Goal: Transaction & Acquisition: Register for event/course

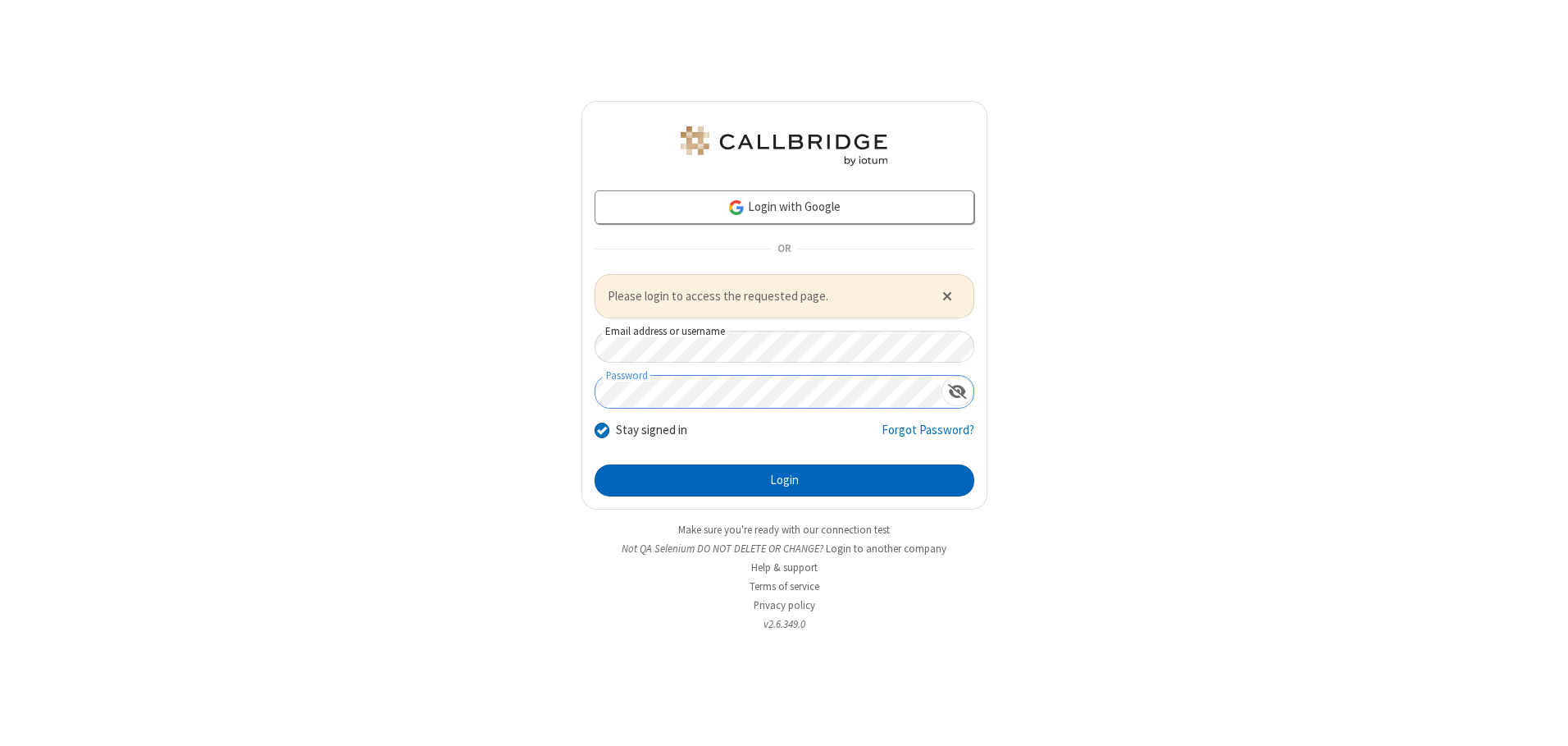
click at [784, 480] on button "Login" at bounding box center [784, 481] width 379 height 33
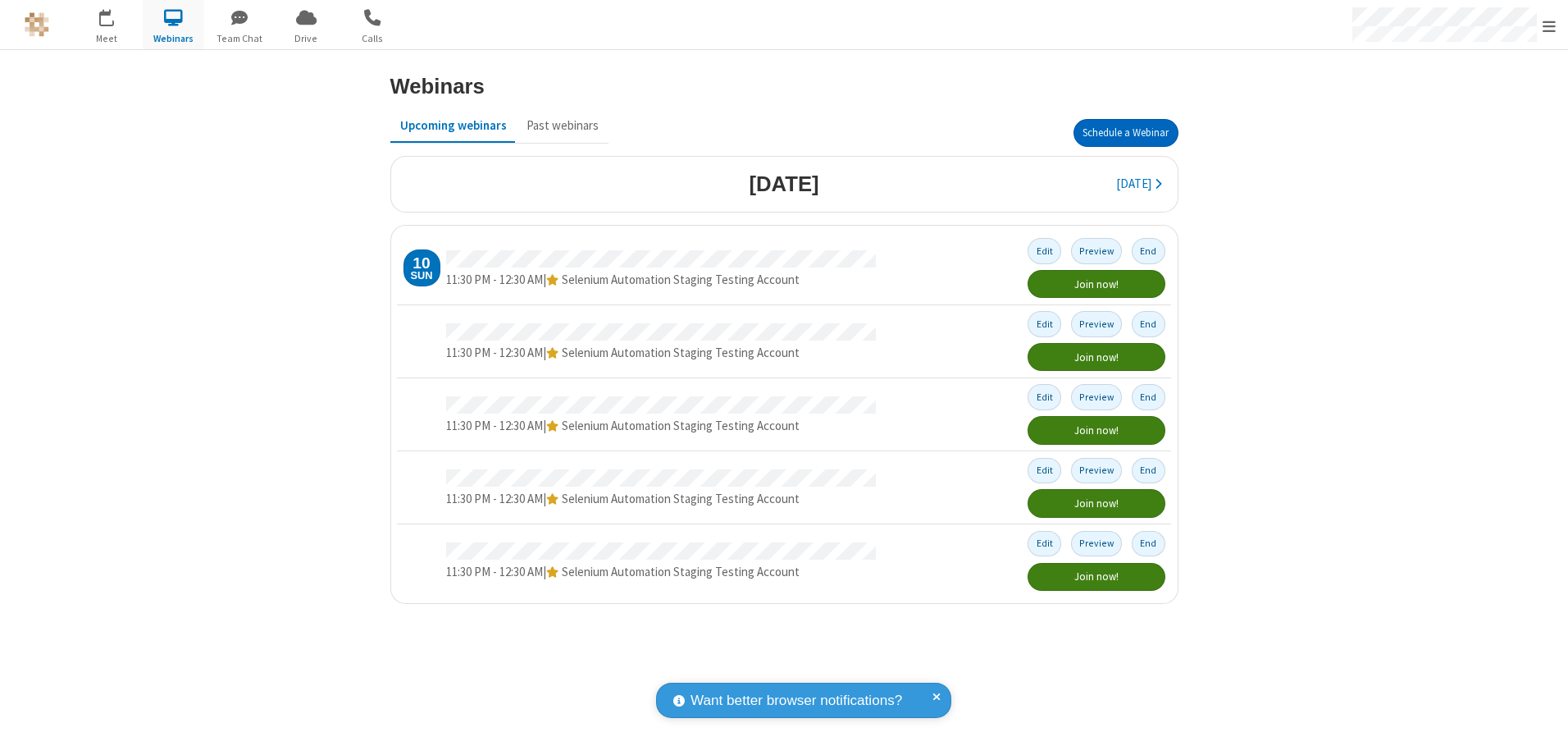
click at [1125, 133] on button "Schedule a Webinar" at bounding box center [1126, 133] width 105 height 28
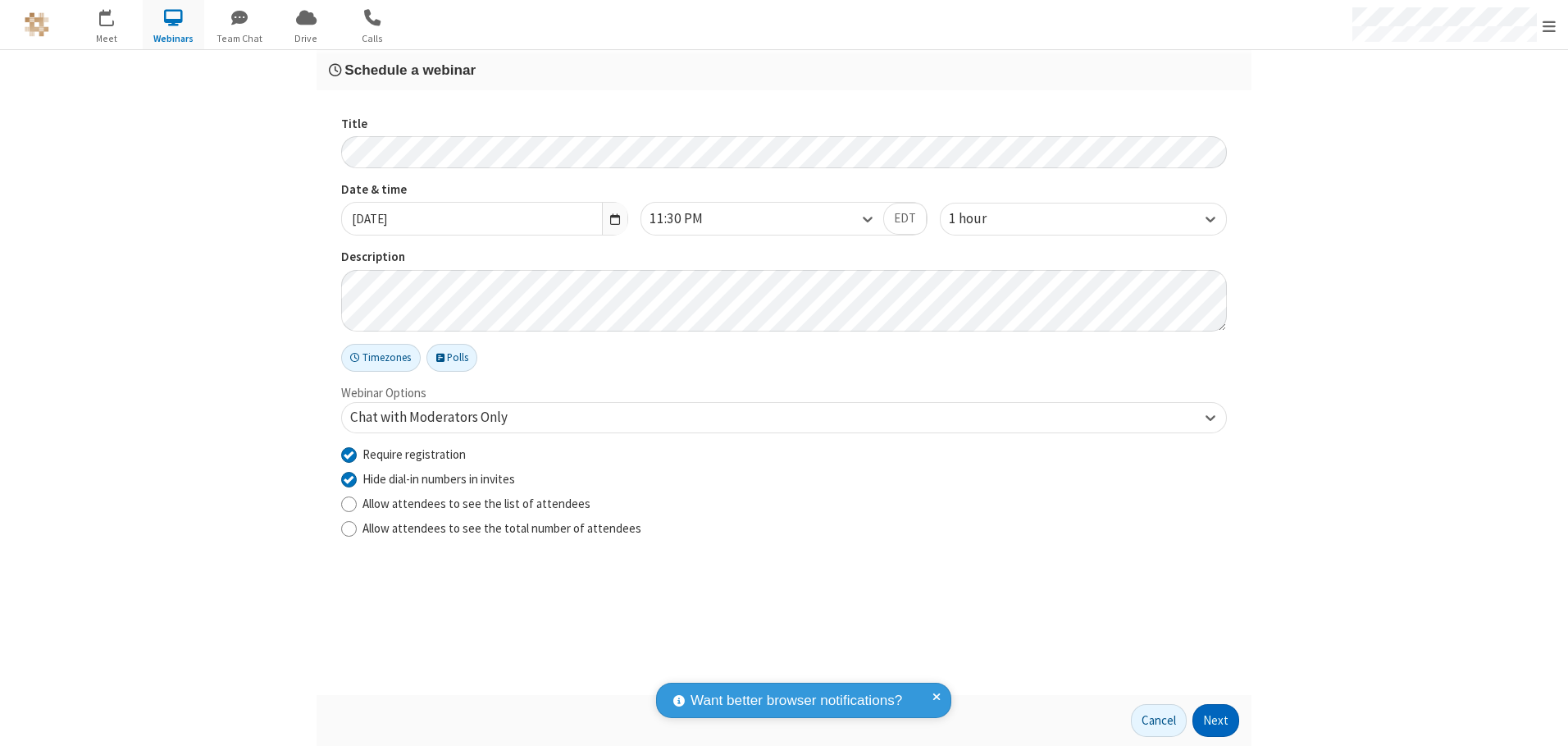
click at [1216, 720] on button "Next" at bounding box center [1215, 720] width 47 height 33
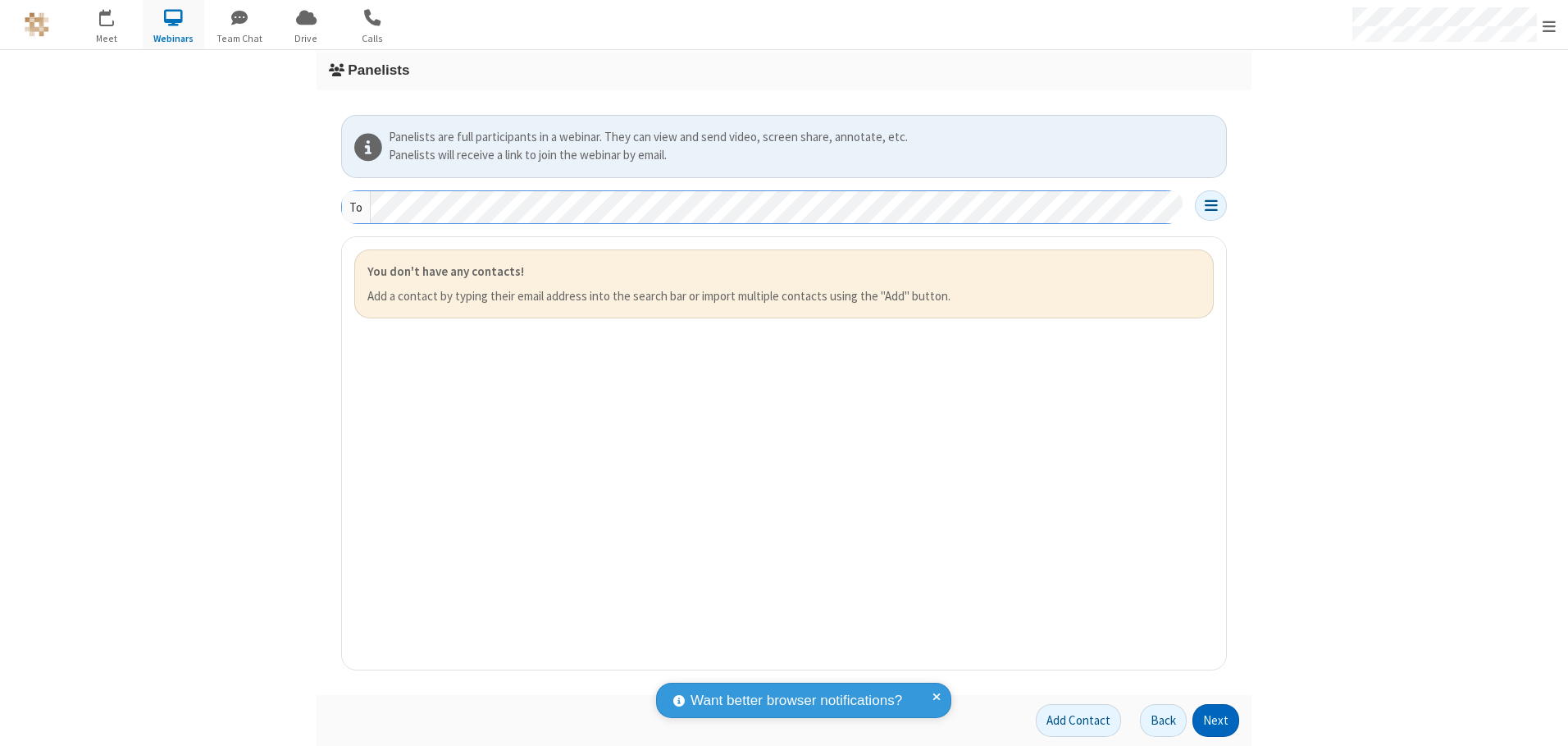
click at [1216, 720] on button "Next" at bounding box center [1215, 720] width 47 height 33
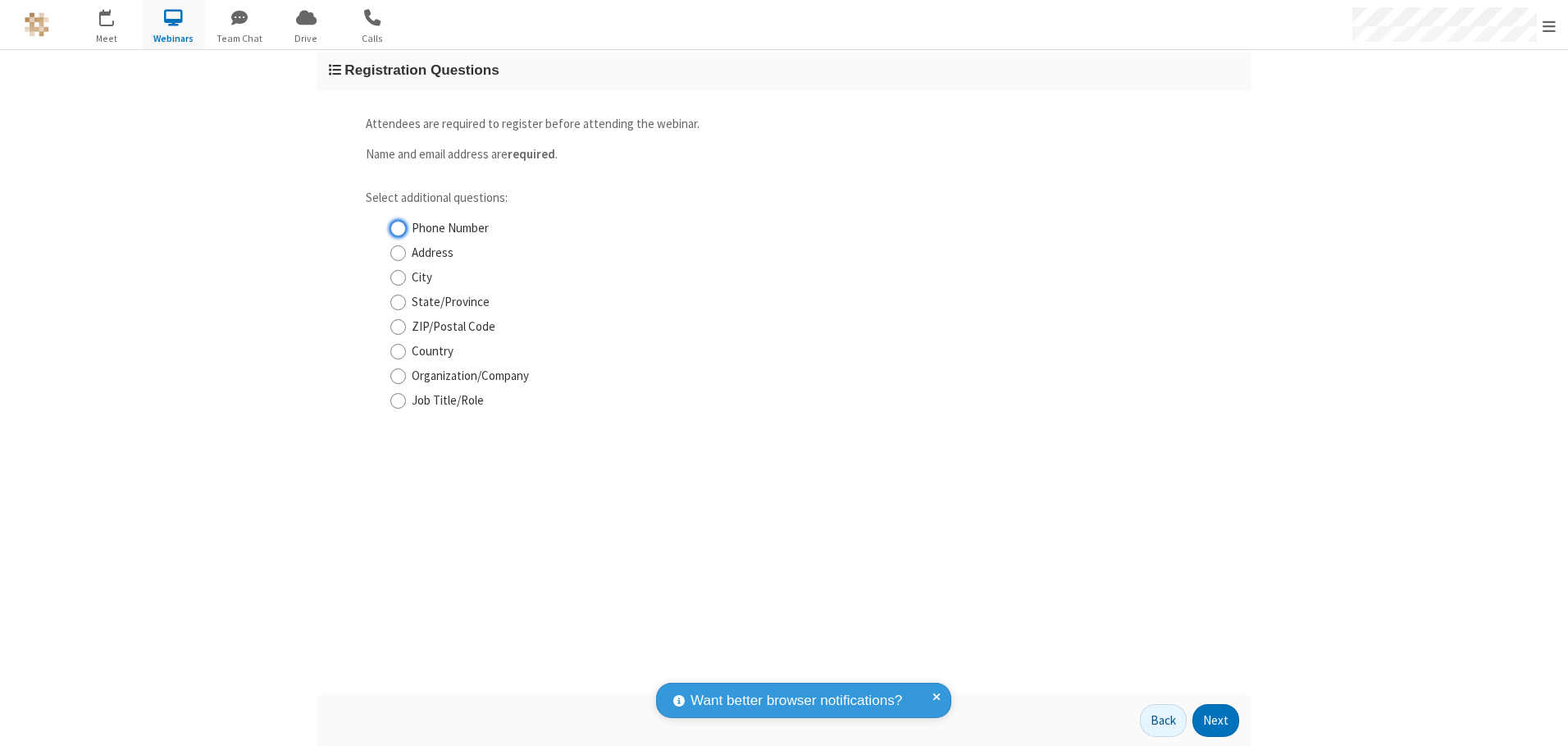
click at [397, 228] on input "Phone Number" at bounding box center [397, 228] width 16 height 17
checkbox input "true"
click at [1216, 720] on button "Next" at bounding box center [1215, 720] width 47 height 33
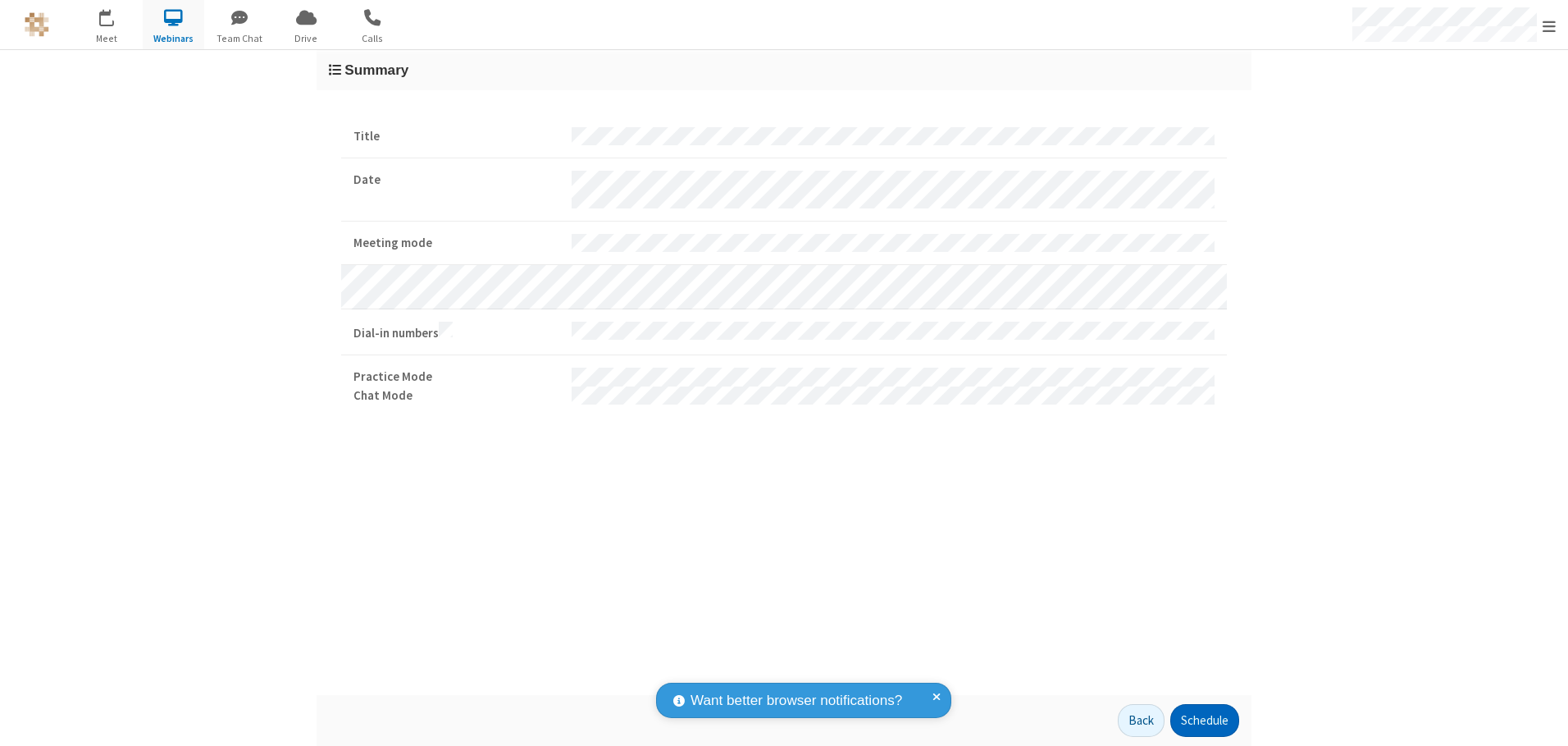
click at [1203, 720] on button "Schedule" at bounding box center [1203, 720] width 69 height 33
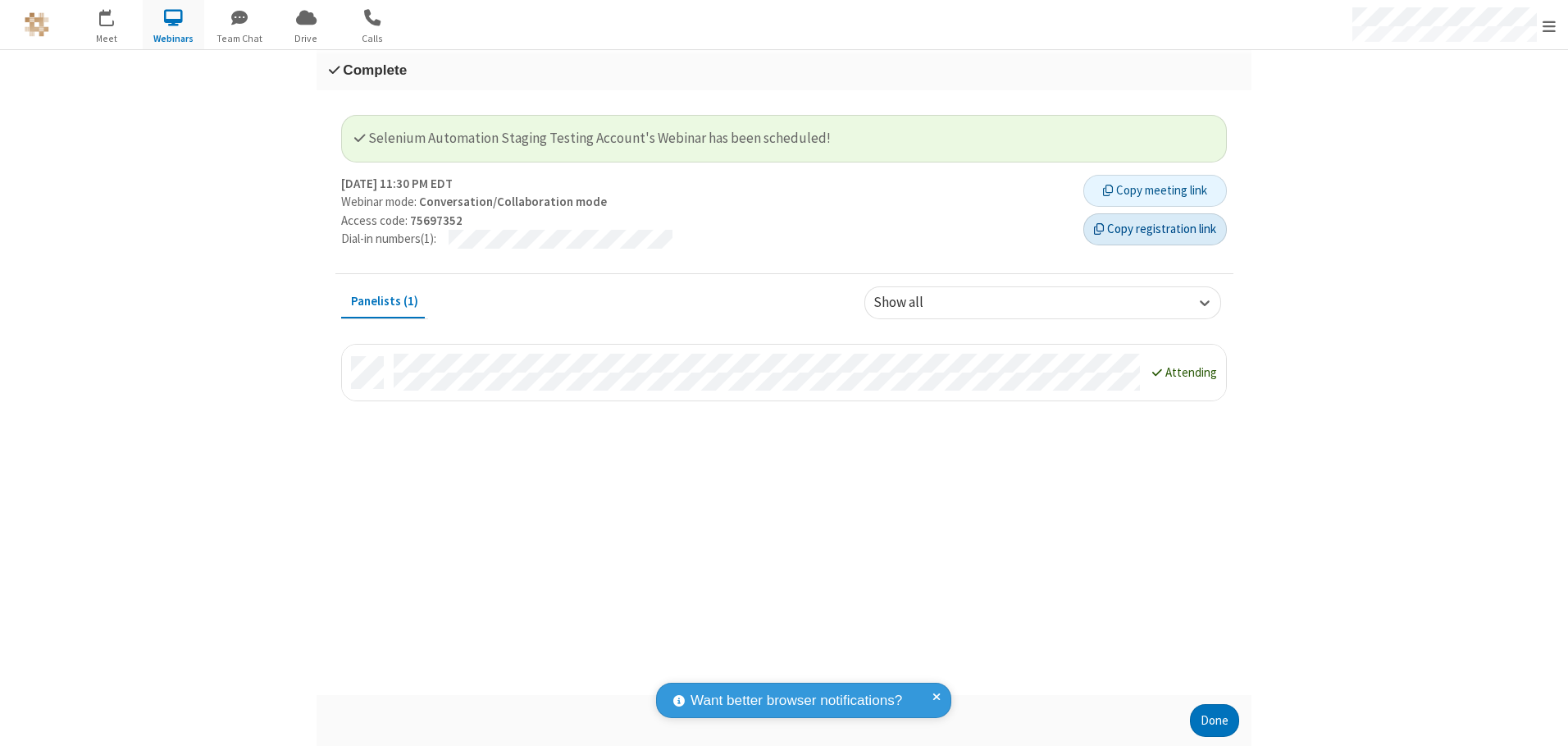
click at [1154, 229] on button "Copy registration link" at bounding box center [1154, 229] width 143 height 33
click at [1214, 720] on button "Done" at bounding box center [1214, 720] width 49 height 33
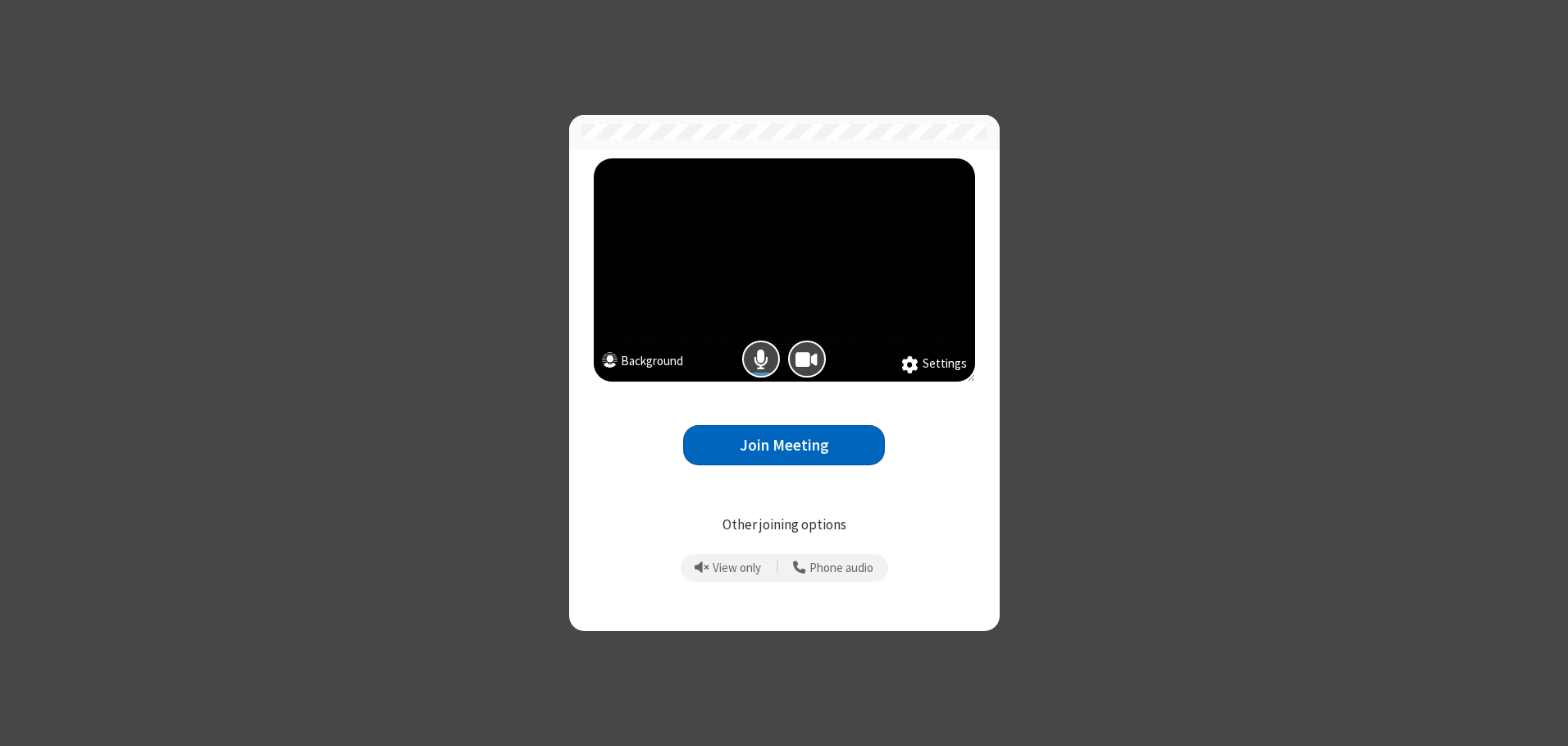
click at [784, 444] on button "Join Meeting" at bounding box center [783, 445] width 202 height 40
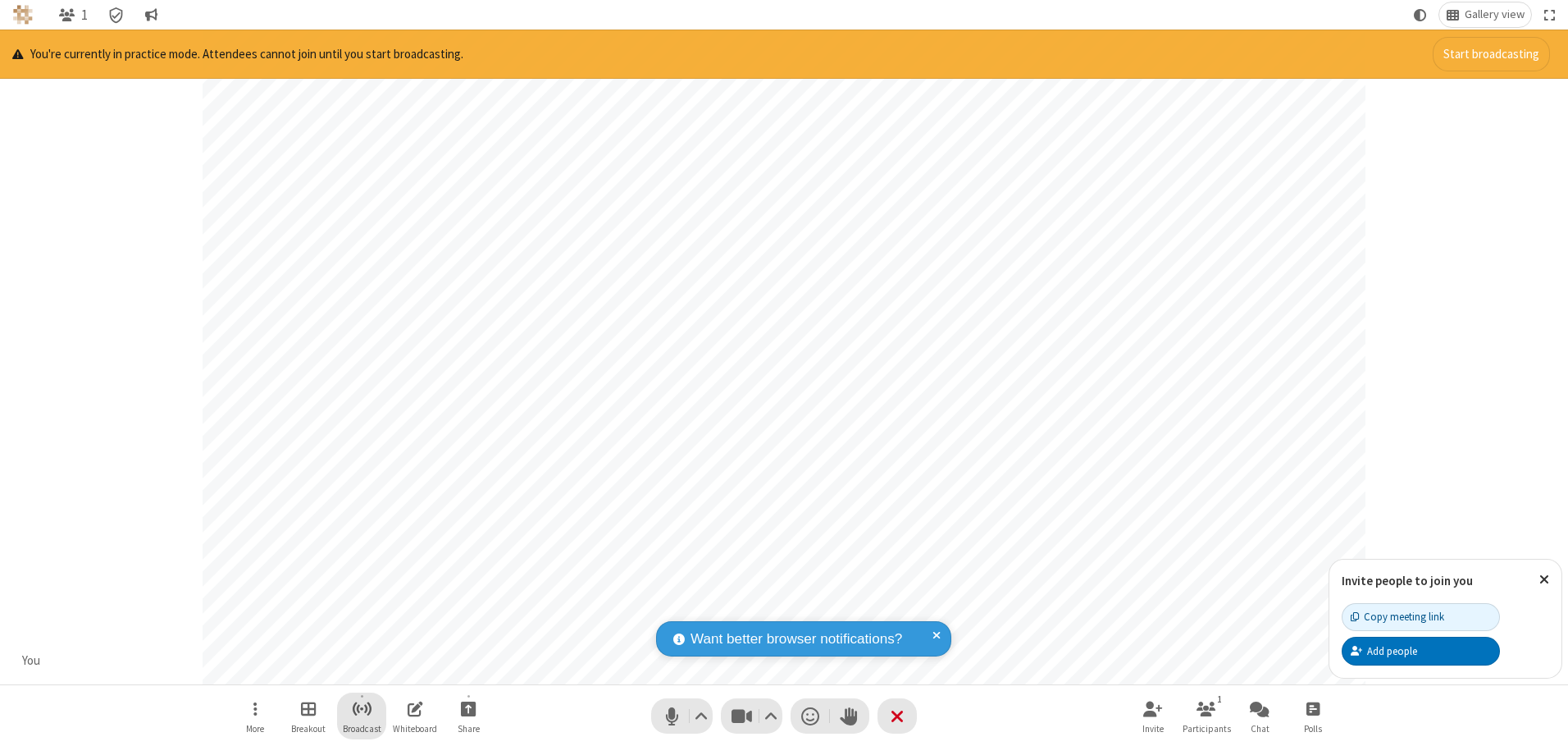
click at [361, 708] on span "Start broadcast" at bounding box center [362, 709] width 20 height 20
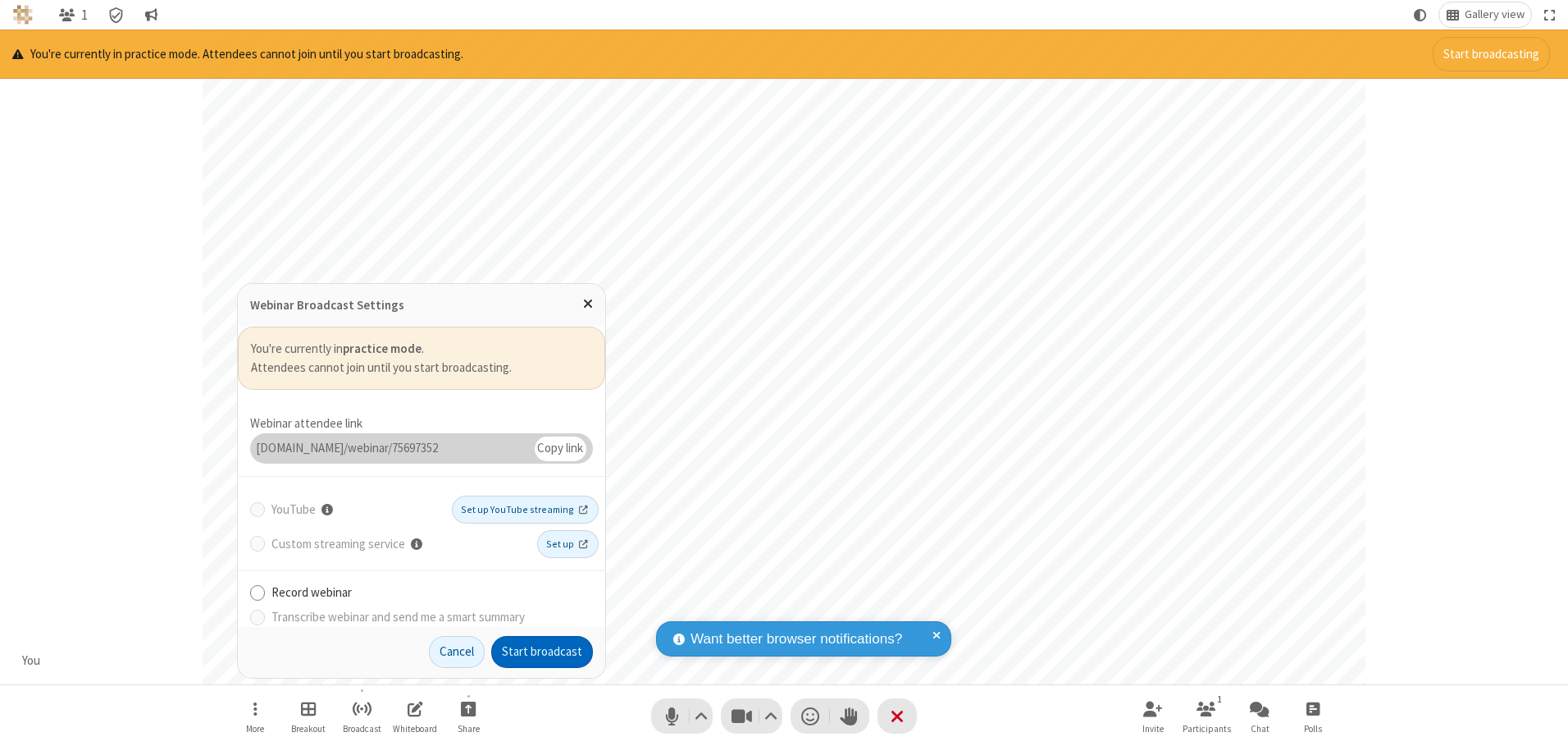
click at [542, 651] on button "Start broadcast" at bounding box center [541, 652] width 101 height 33
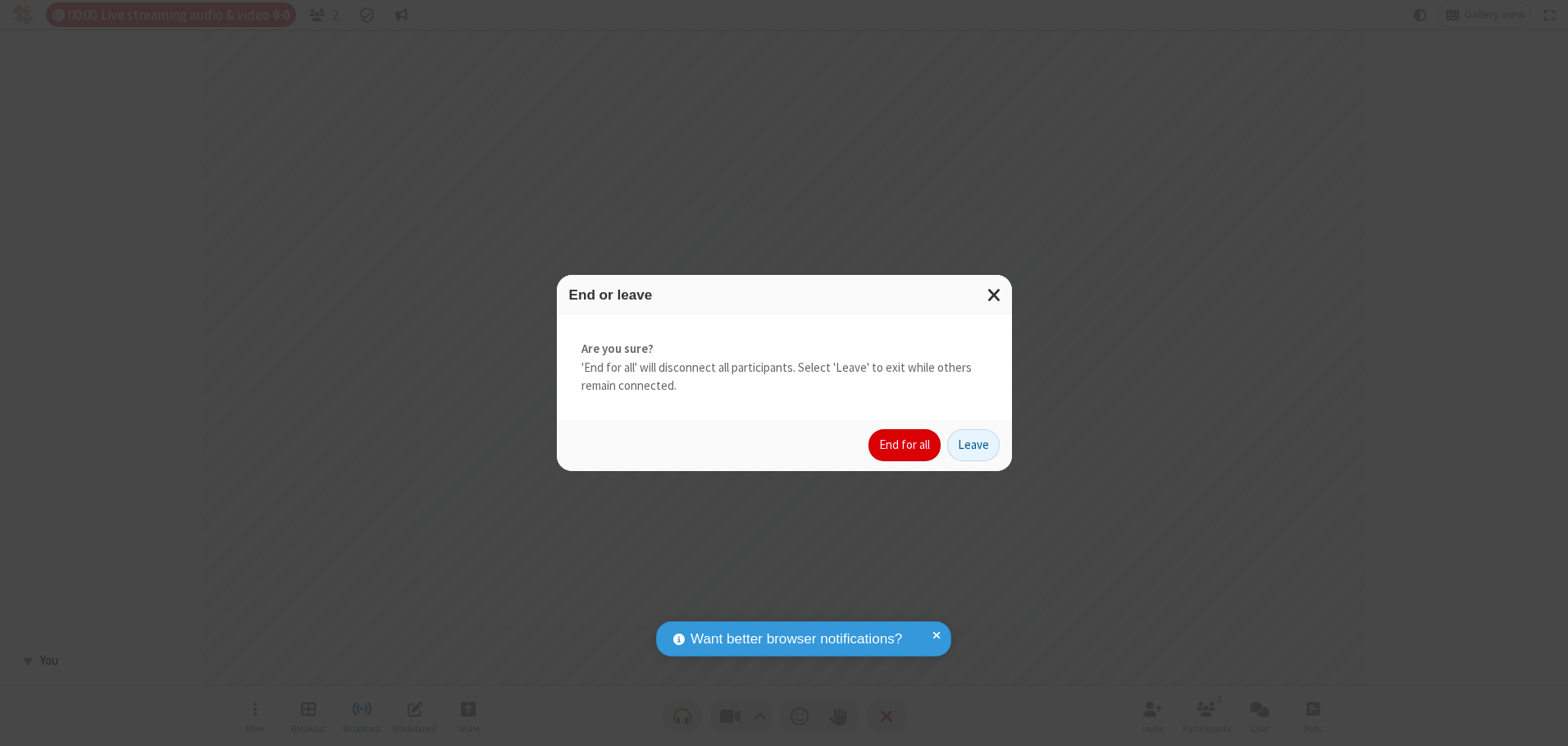
click at [906, 444] on button "End for all" at bounding box center [904, 445] width 72 height 33
